Goal: Navigation & Orientation: Find specific page/section

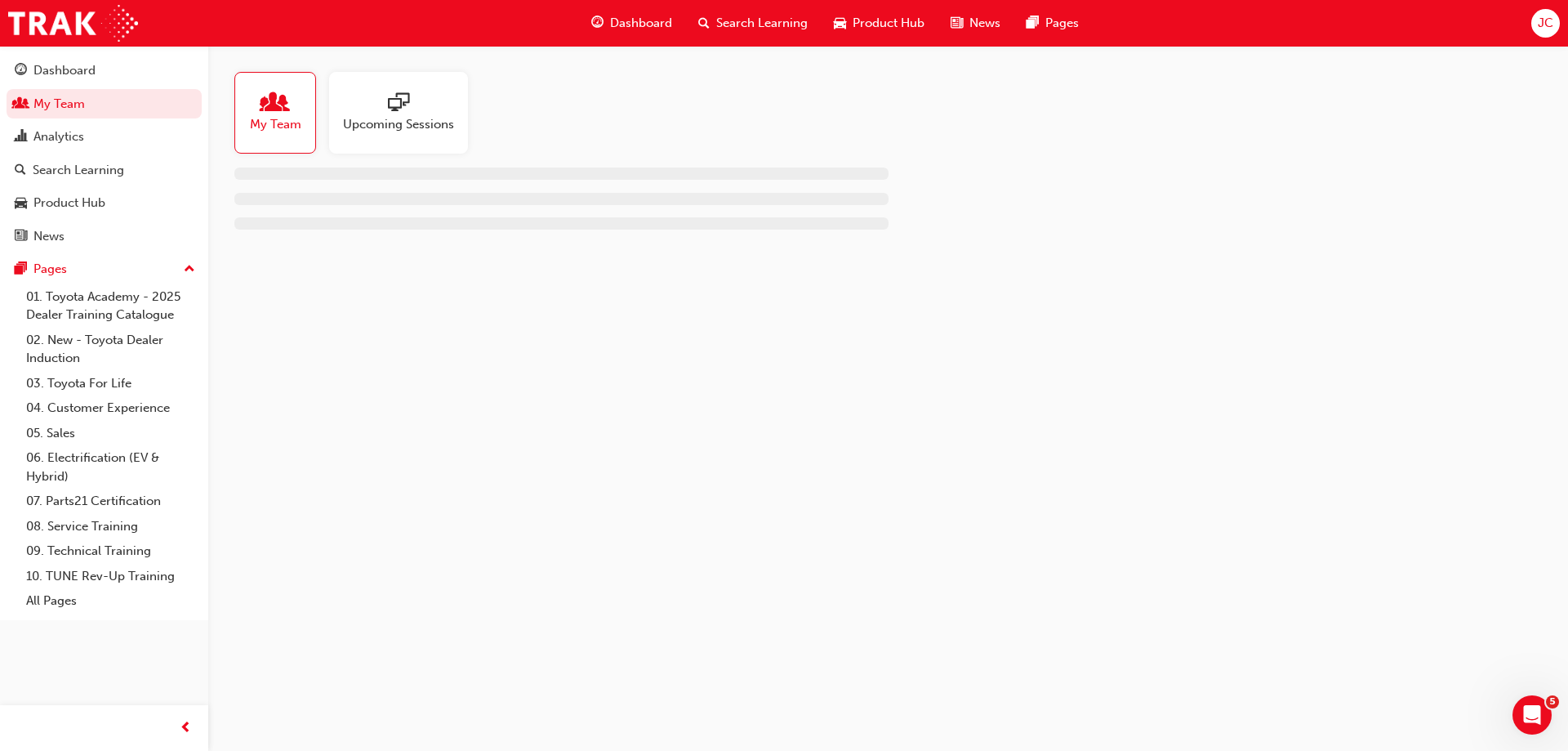
click at [410, 130] on span "Upcoming Sessions" at bounding box center [398, 124] width 111 height 18
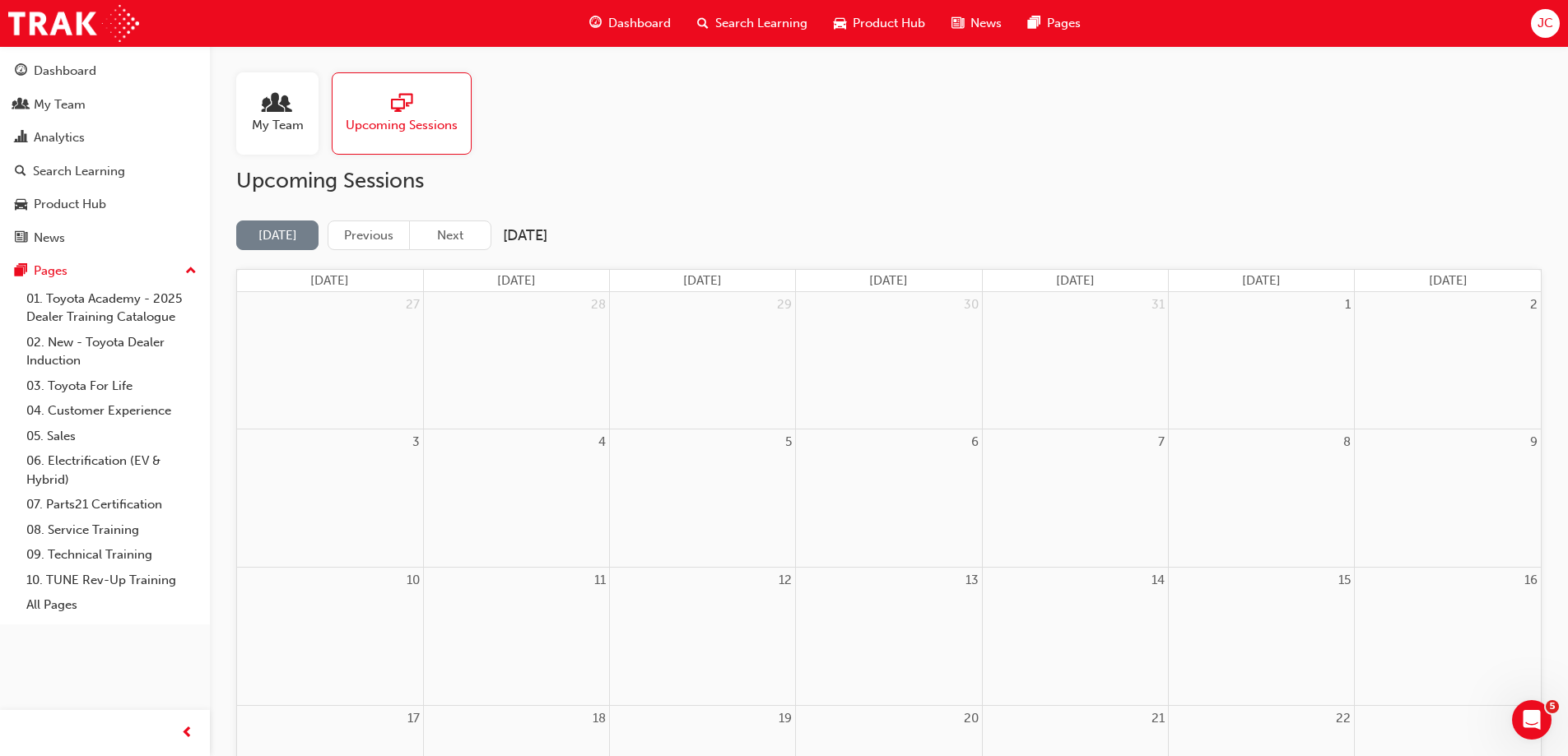
click at [293, 119] on span "My Team" at bounding box center [277, 125] width 52 height 18
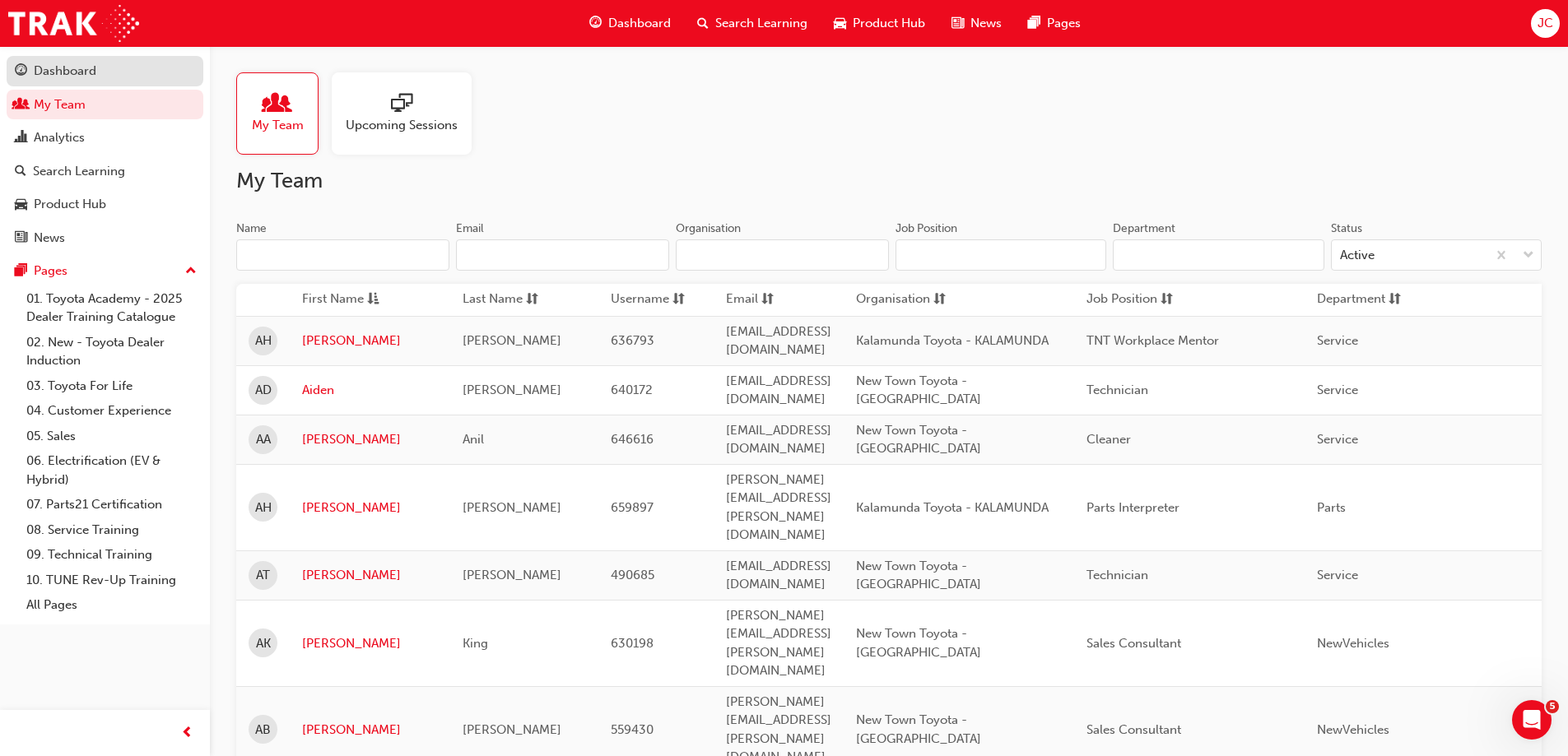
click at [76, 67] on div "Dashboard" at bounding box center [65, 70] width 62 height 18
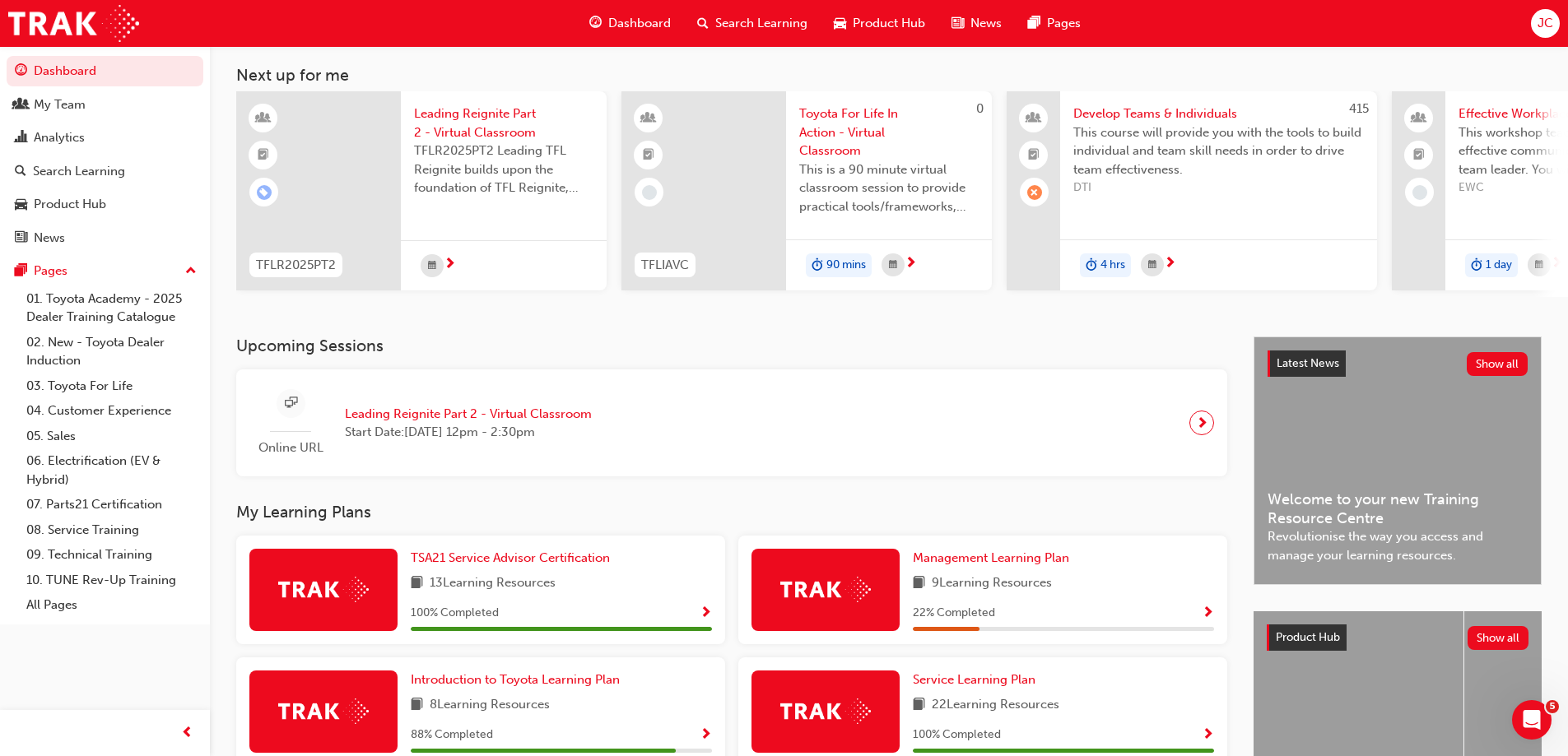
scroll to position [164, 0]
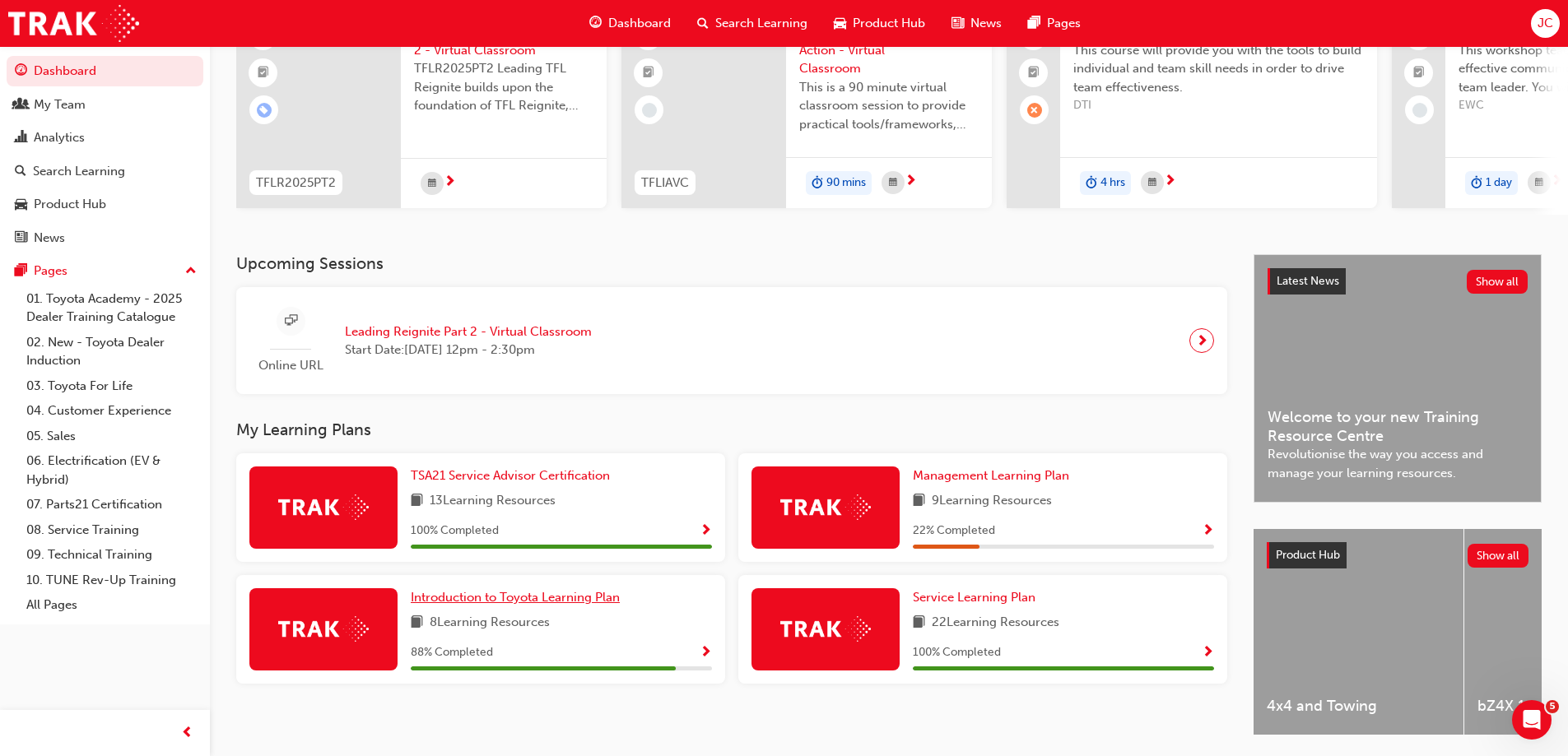
click at [498, 604] on span "Introduction to Toyota Learning Plan" at bounding box center [515, 596] width 209 height 15
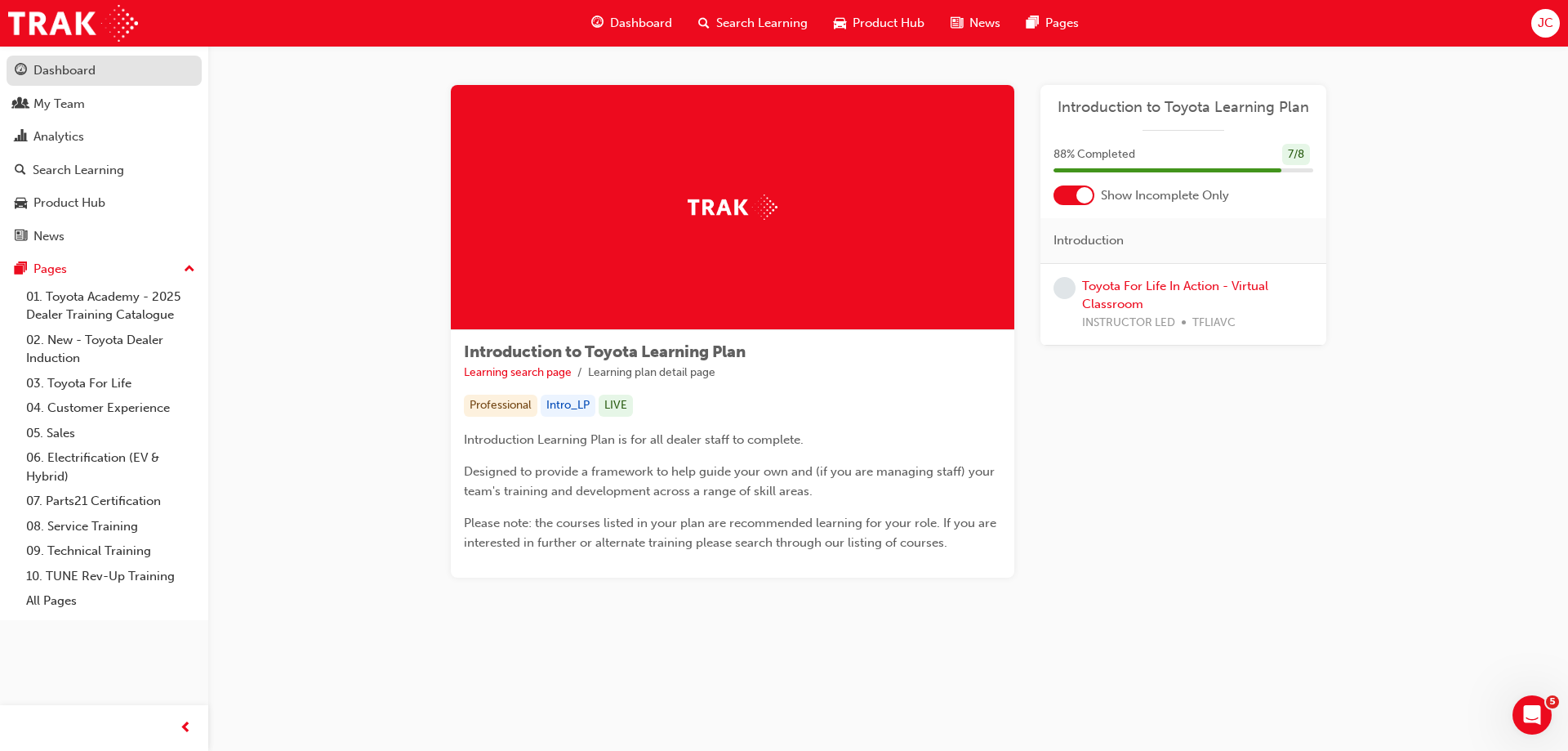
click at [61, 76] on div "Dashboard" at bounding box center [65, 70] width 62 height 18
